Goal: Use online tool/utility: Utilize a website feature to perform a specific function

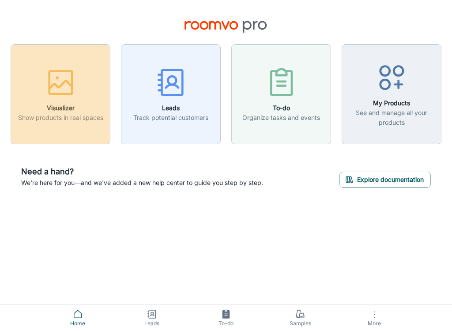
click at [66, 94] on rect "button" at bounding box center [60, 82] width 23 height 23
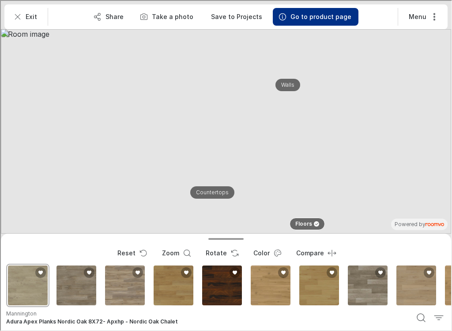
click at [367, 291] on div "Adura Plank Glue Down Calico 725X48- Ap1" at bounding box center [367, 283] width 43 height 43
click at [222, 284] on div "Adura Max Plank Acacia" at bounding box center [221, 283] width 43 height 43
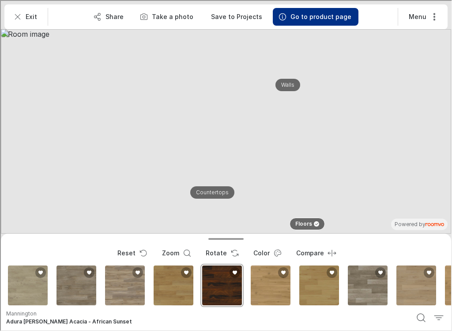
click at [173, 289] on div "Adura Max - Regency Oak" at bounding box center [172, 283] width 43 height 43
click at [421, 316] on icon "Search products" at bounding box center [420, 316] width 11 height 11
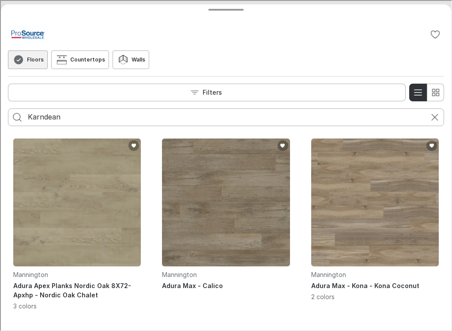
click at [81, 116] on input "Karndean" at bounding box center [225, 116] width 397 height 14
type input "Karndean"
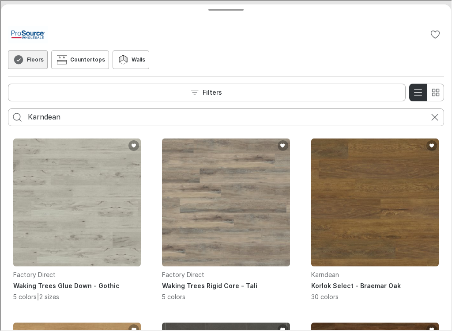
click at [381, 219] on img "See Korlok Select in the room" at bounding box center [375, 201] width 128 height 128
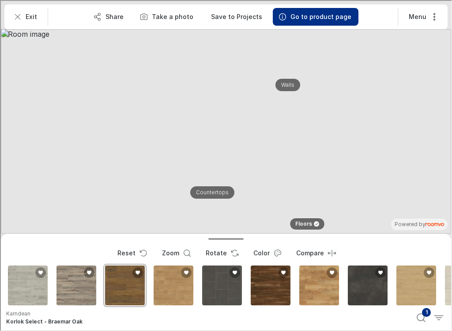
click at [33, 290] on div "Waking Trees Glue Down" at bounding box center [26, 283] width 43 height 43
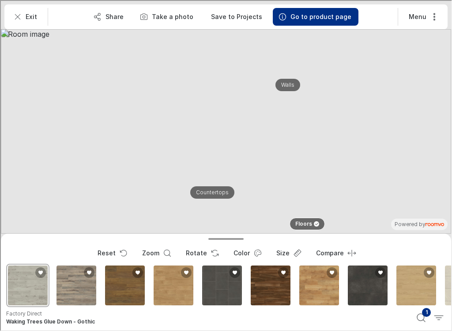
click at [162, 19] on label "Take a photo" at bounding box center [172, 15] width 42 height 9
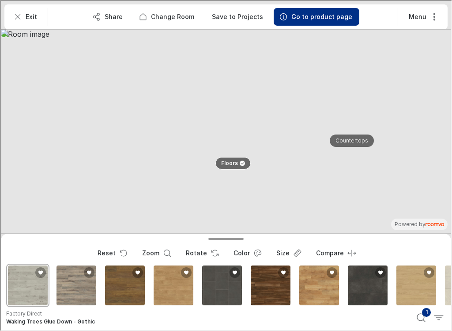
click at [316, 285] on div "Art Select" at bounding box center [318, 283] width 43 height 43
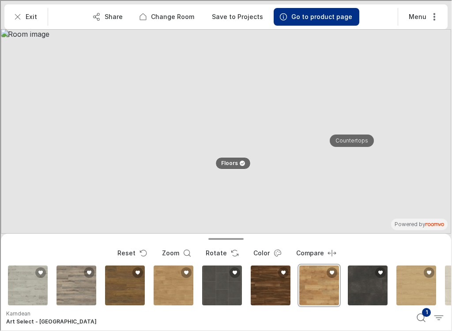
click at [418, 315] on icon "Search products" at bounding box center [420, 316] width 11 height 11
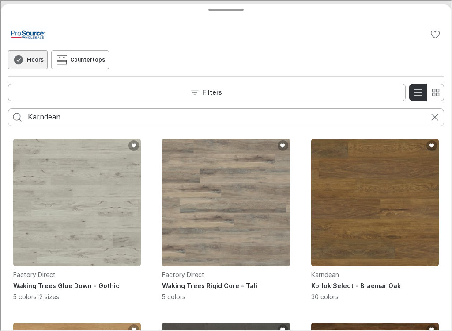
click at [337, 238] on img "See Korlok Select in the room" at bounding box center [375, 201] width 128 height 128
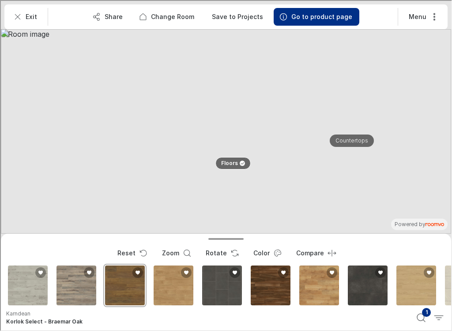
click at [262, 294] on div "Opus" at bounding box center [269, 283] width 43 height 43
click at [23, 295] on div "Waking Trees Glue Down" at bounding box center [26, 283] width 43 height 43
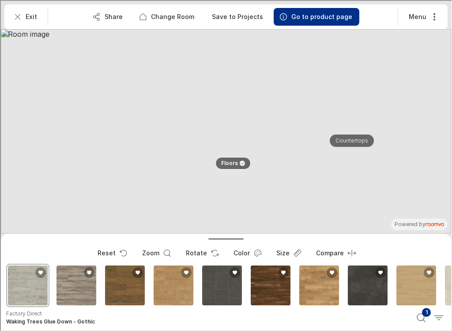
click at [80, 289] on div "Waking Trees Rigid Core" at bounding box center [75, 283] width 43 height 43
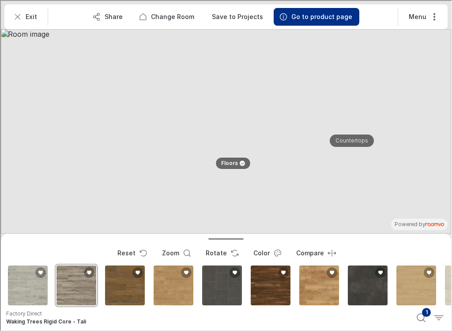
click at [222, 253] on button "Rotate" at bounding box center [221, 252] width 46 height 18
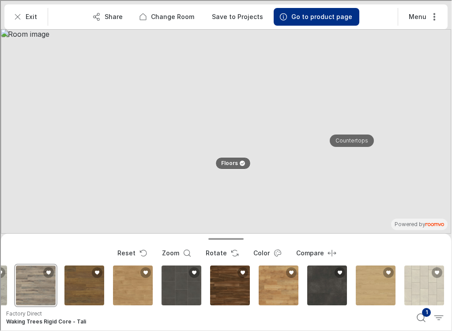
scroll to position [0, 41]
click at [422, 279] on div "Knight Tile" at bounding box center [423, 283] width 43 height 43
click at [20, 15] on icon "Exit" at bounding box center [16, 15] width 9 height 9
